Goal: Task Accomplishment & Management: Use online tool/utility

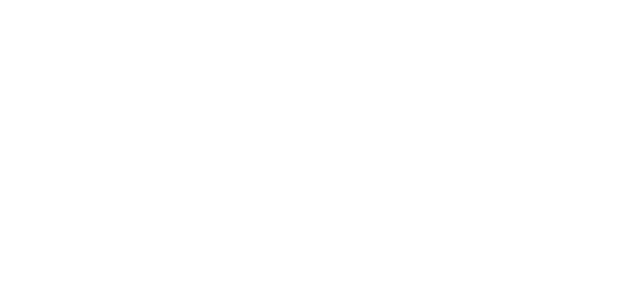
drag, startPoint x: 0, startPoint y: 0, endPoint x: 17, endPoint y: 33, distance: 36.9
click at [17, 0] on html at bounding box center [313, 0] width 626 height 0
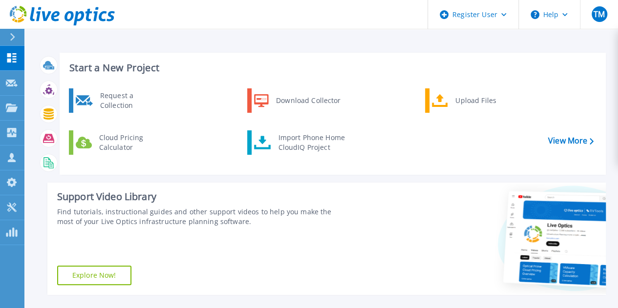
click at [290, 237] on div "Support Video Library Find tutorials, instructional guides and other support vi…" at bounding box center [197, 239] width 300 height 112
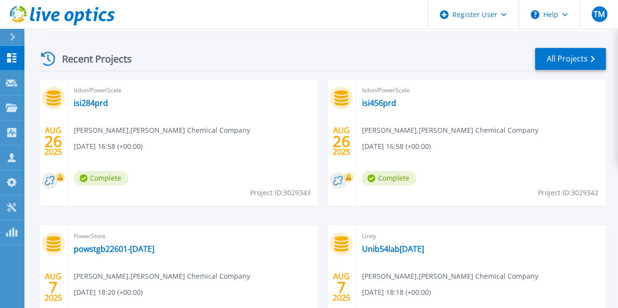
scroll to position [262, 0]
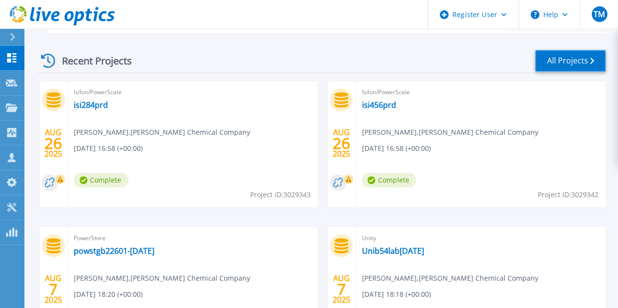
click at [572, 56] on link "All Projects" at bounding box center [570, 61] width 71 height 22
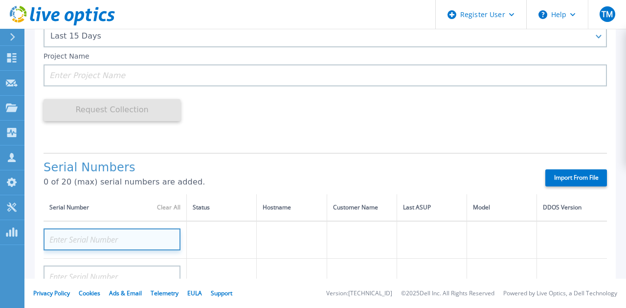
click at [94, 230] on input at bounding box center [111, 240] width 137 height 22
paste input "APX00223307511"
type input "APX00223307511"
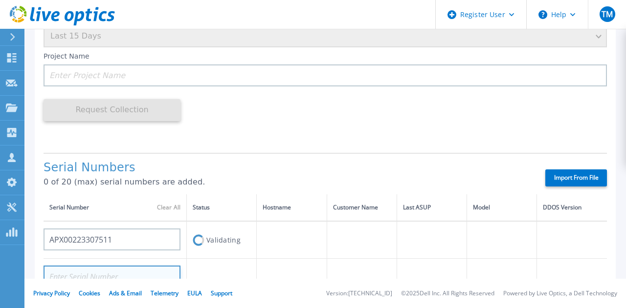
click at [118, 275] on input at bounding box center [111, 277] width 137 height 22
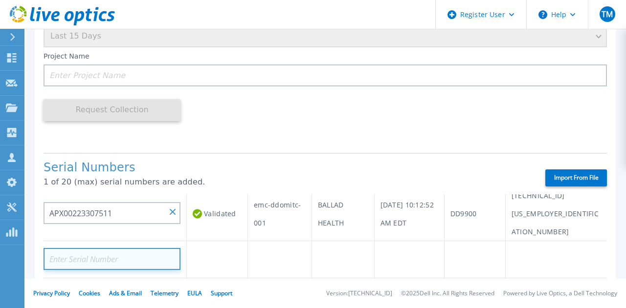
scroll to position [34, 0]
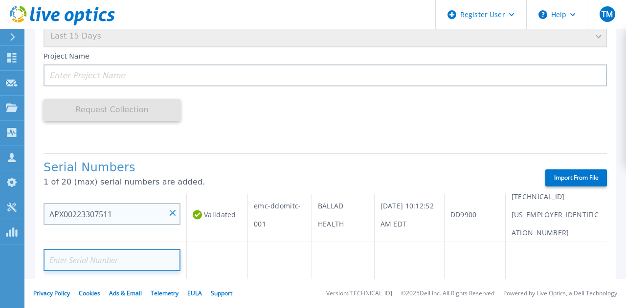
paste input "APX00223309018"
type input "APX00223309018"
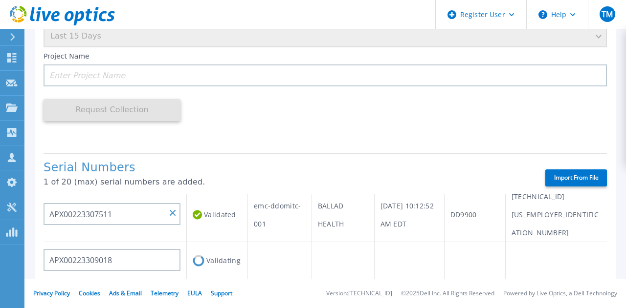
click at [338, 204] on td "BALLAD HEALTH" at bounding box center [342, 214] width 63 height 55
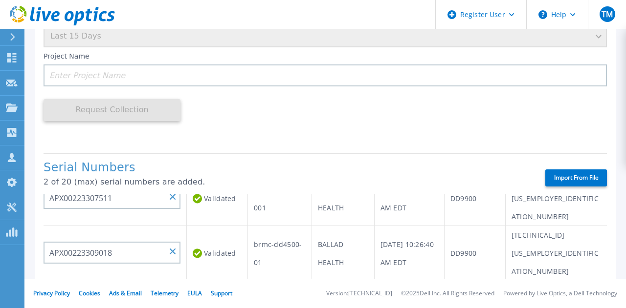
scroll to position [57, 0]
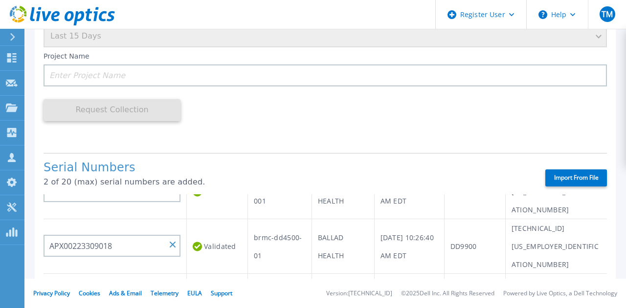
click at [126, 281] on input at bounding box center [111, 292] width 137 height 22
paste input "APX00224808380"
type input "APX00224808380"
click at [285, 238] on td "brmc-dd4500-01" at bounding box center [280, 246] width 64 height 55
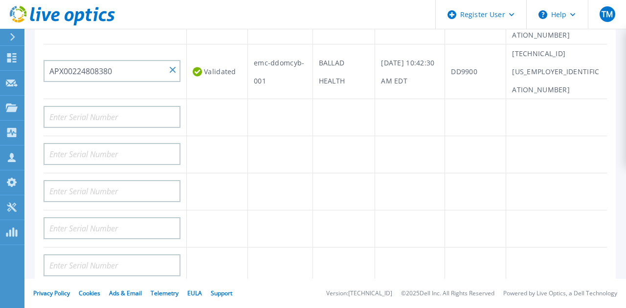
scroll to position [0, 0]
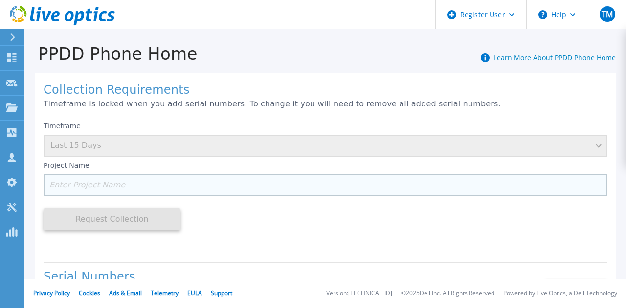
click at [137, 182] on input at bounding box center [324, 185] width 563 height 22
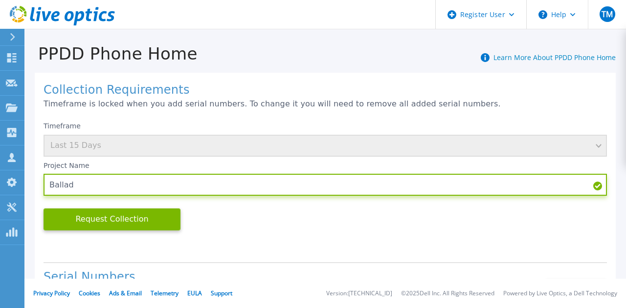
type input "Ballad"
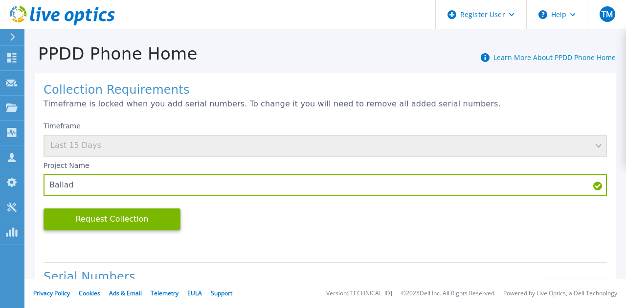
click at [218, 221] on div "Timeframe Last 15 Days Project Name Ballad Request Collection This might take a…" at bounding box center [324, 186] width 563 height 138
click at [148, 221] on button "Request Collection" at bounding box center [111, 220] width 137 height 22
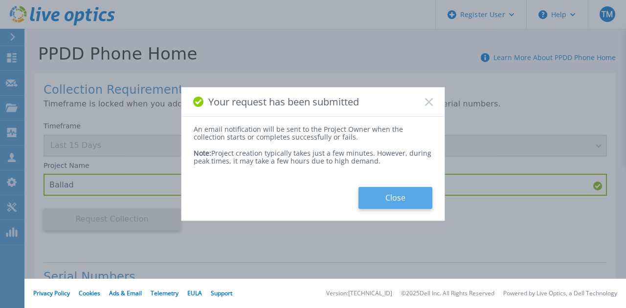
click at [398, 201] on button "Close" at bounding box center [395, 198] width 74 height 22
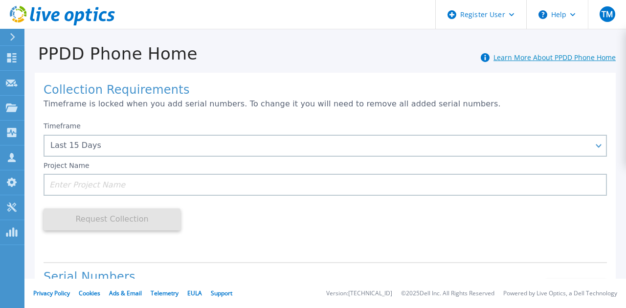
click at [522, 59] on link "Learn More About PPDD Phone Home" at bounding box center [554, 57] width 122 height 9
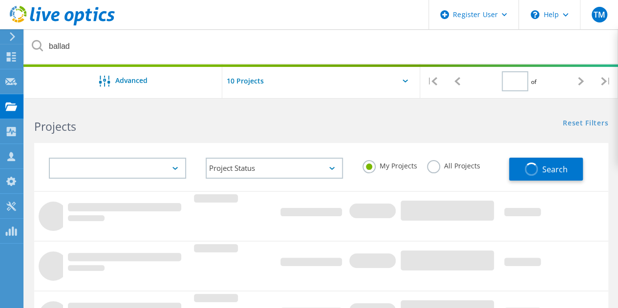
type input "1"
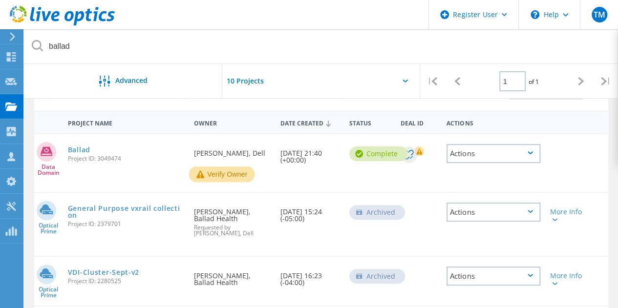
scroll to position [91, 0]
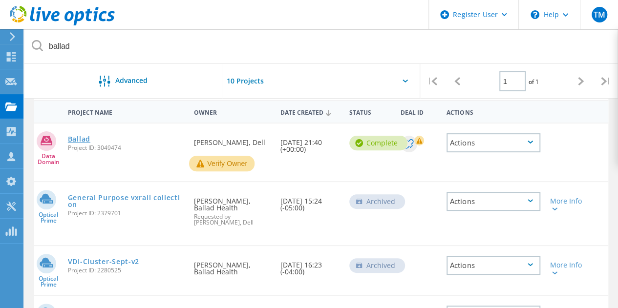
click at [78, 137] on link "Ballad" at bounding box center [79, 139] width 22 height 7
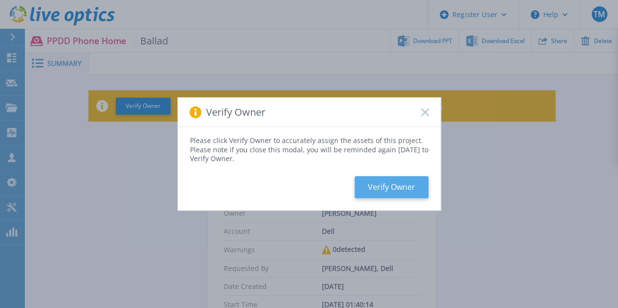
click at [383, 185] on button "Verify Owner" at bounding box center [392, 187] width 74 height 22
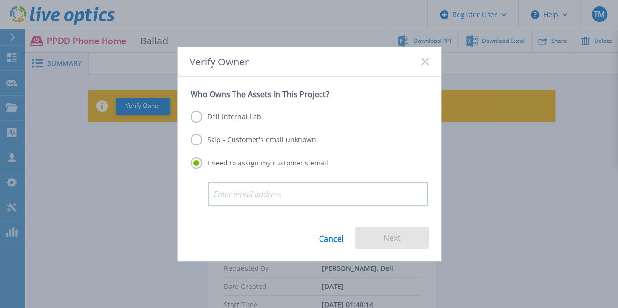
click at [324, 241] on link "Cancel" at bounding box center [331, 238] width 24 height 22
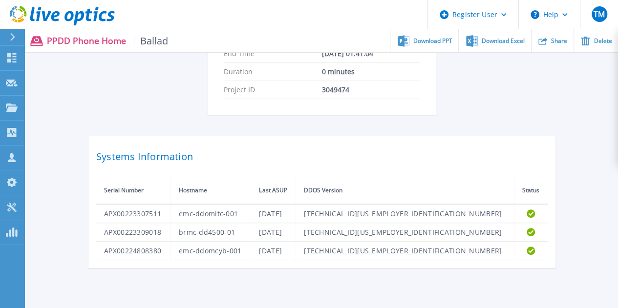
scroll to position [267, 0]
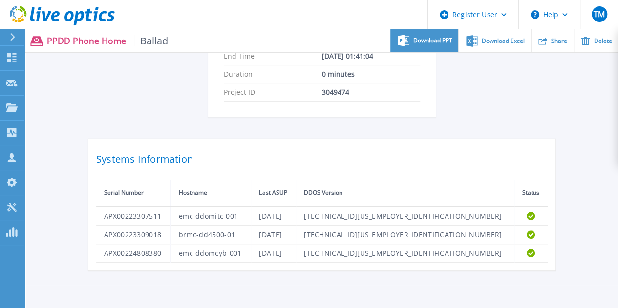
click at [433, 33] on div "Download PPT" at bounding box center [424, 40] width 68 height 23
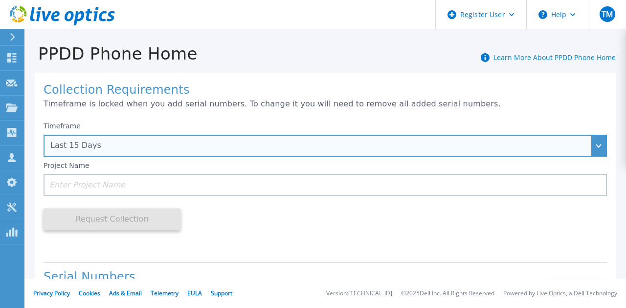
click at [434, 152] on div "Last 15 Days" at bounding box center [324, 146] width 563 height 22
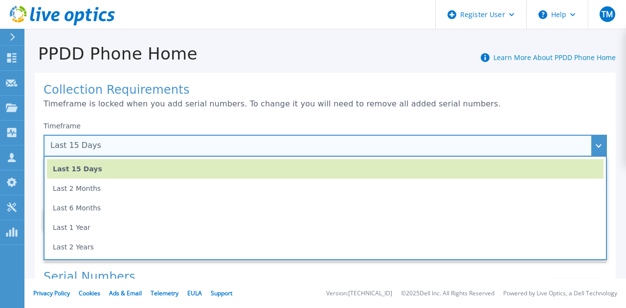
click at [294, 258] on ul "Last 15 Days Last 2 Months Last 6 Months Last 1 Year Last 2 Years" at bounding box center [324, 209] width 563 height 104
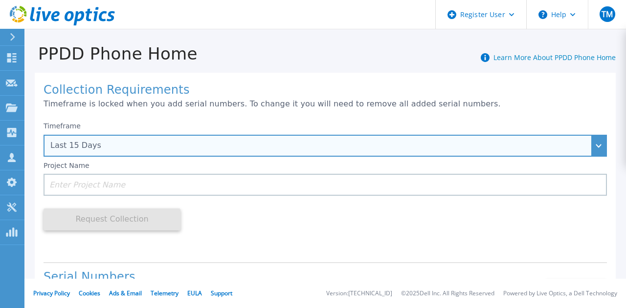
click at [373, 149] on div "Last 15 Days" at bounding box center [319, 145] width 539 height 9
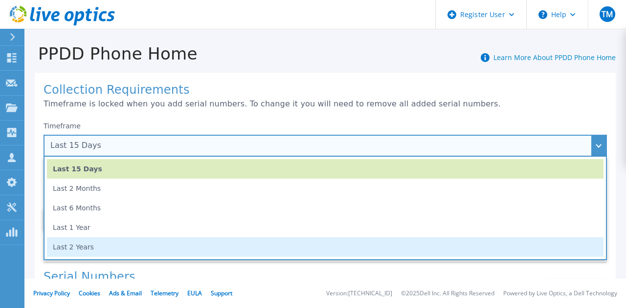
click at [216, 244] on li "Last 2 Years" at bounding box center [325, 248] width 556 height 20
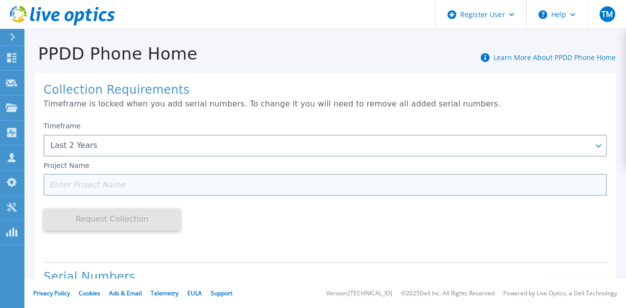
click at [186, 185] on input at bounding box center [324, 185] width 563 height 22
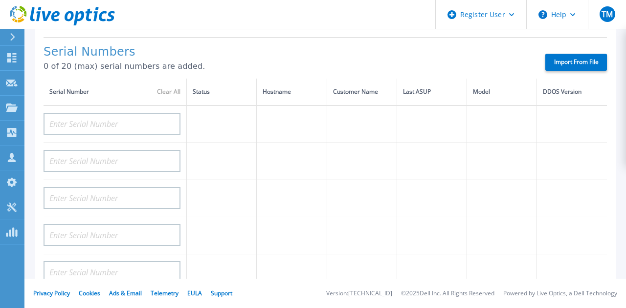
scroll to position [233, 0]
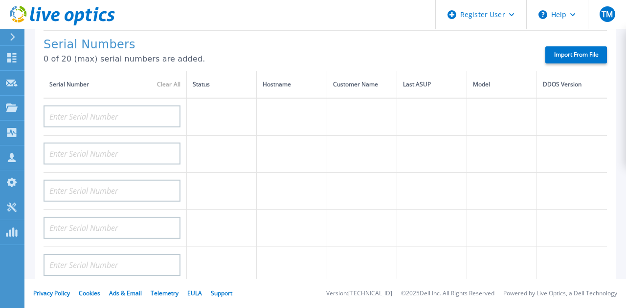
type input "Ballad 2 Yr Trend"
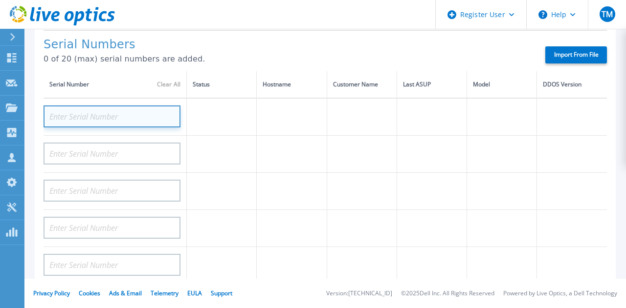
click at [94, 123] on input at bounding box center [111, 117] width 137 height 22
paste input "APX00223307511"
type input "APX00223307511"
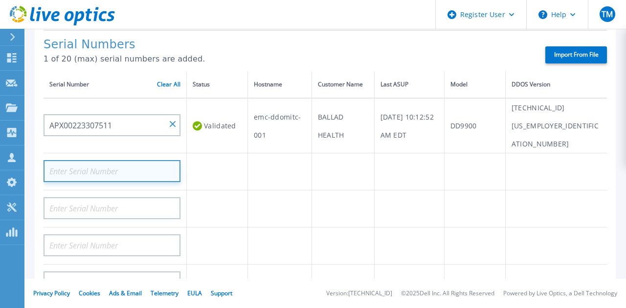
click at [110, 160] on input at bounding box center [111, 171] width 137 height 22
paste input "APX00223309018"
type input "APX00223309018"
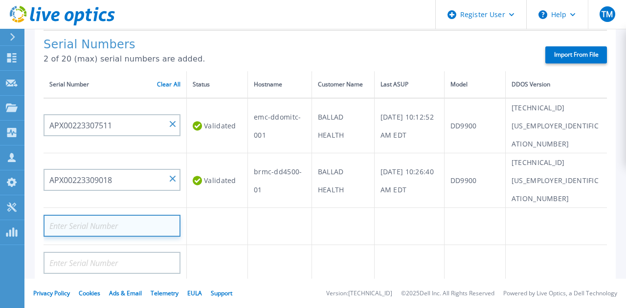
click at [111, 215] on input at bounding box center [111, 226] width 137 height 22
paste input "APX00224808380"
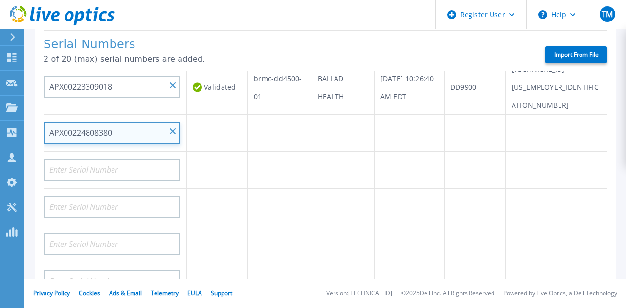
scroll to position [0, 0]
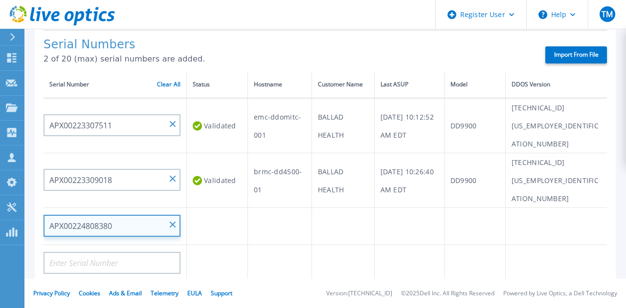
type input "APX00224808380"
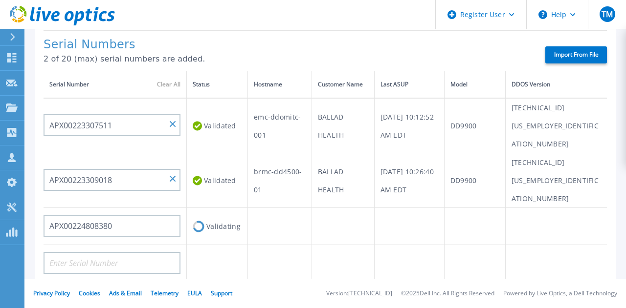
click at [347, 62] on p "2 of 20 (max) serial numbers are added." at bounding box center [285, 59] width 484 height 9
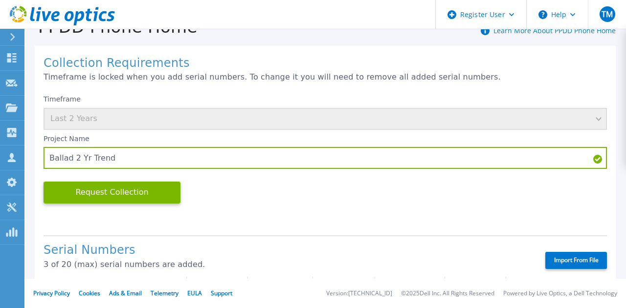
scroll to position [26, 0]
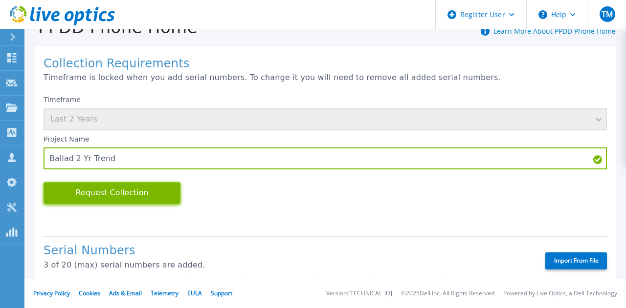
click at [88, 195] on button "Request Collection" at bounding box center [111, 193] width 137 height 22
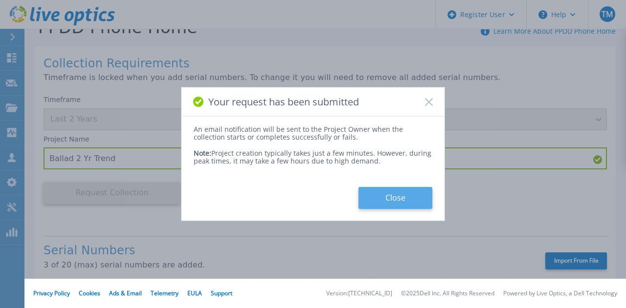
click at [372, 198] on button "Close" at bounding box center [395, 198] width 74 height 22
